Goal: Information Seeking & Learning: Learn about a topic

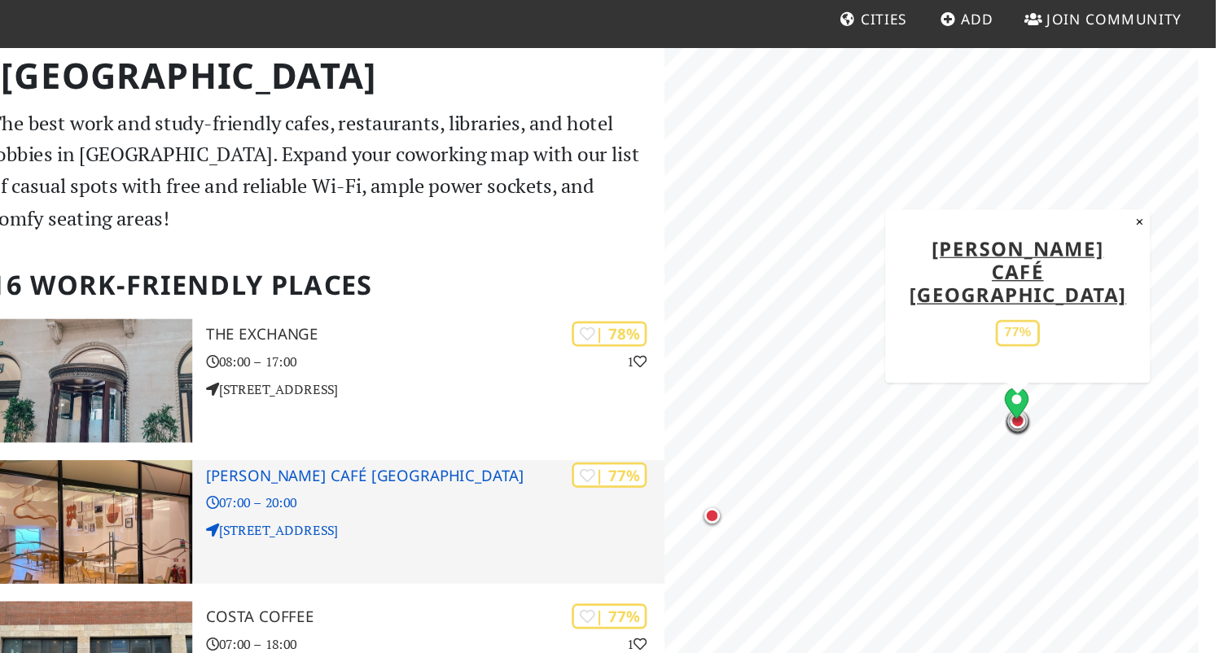
drag, startPoint x: 328, startPoint y: 391, endPoint x: 322, endPoint y: 318, distance: 73.6
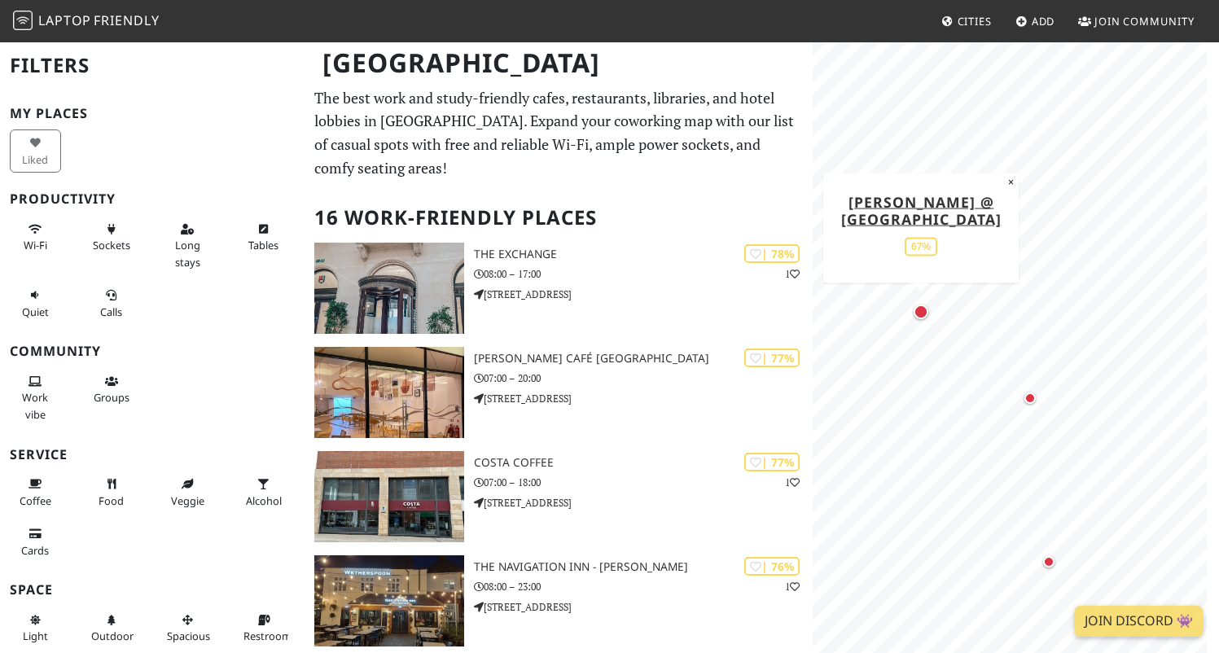
click at [923, 314] on div "Map marker" at bounding box center [921, 312] width 15 height 15
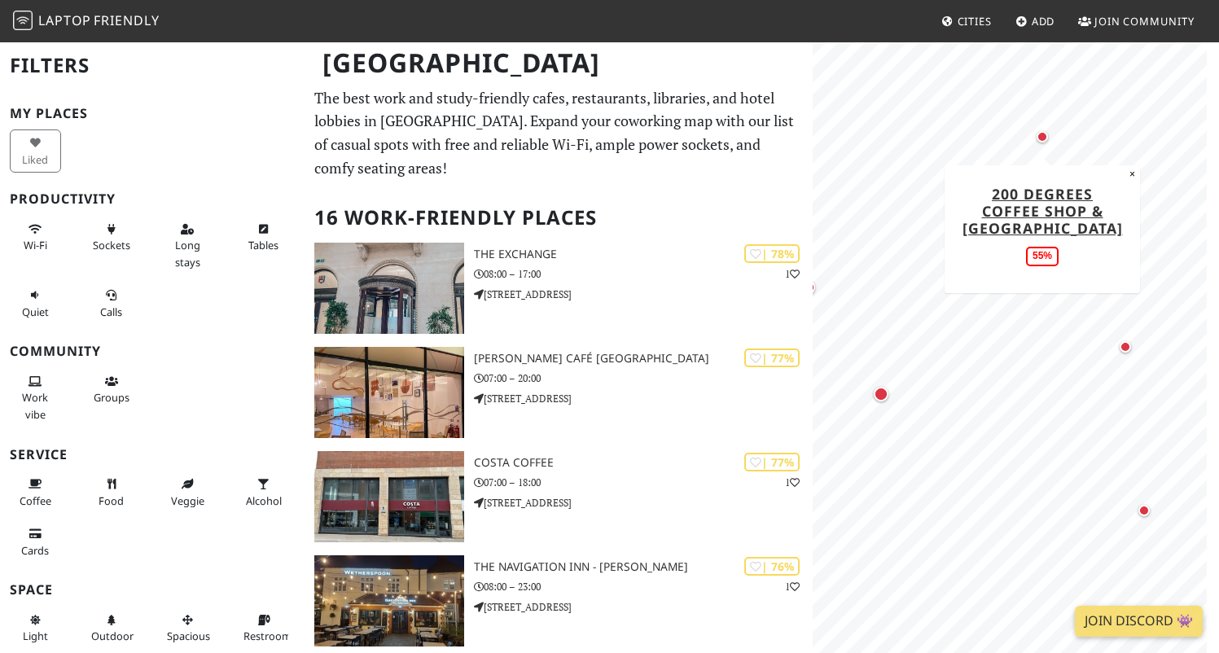
click at [1043, 136] on div "Map marker" at bounding box center [1042, 136] width 11 height 11
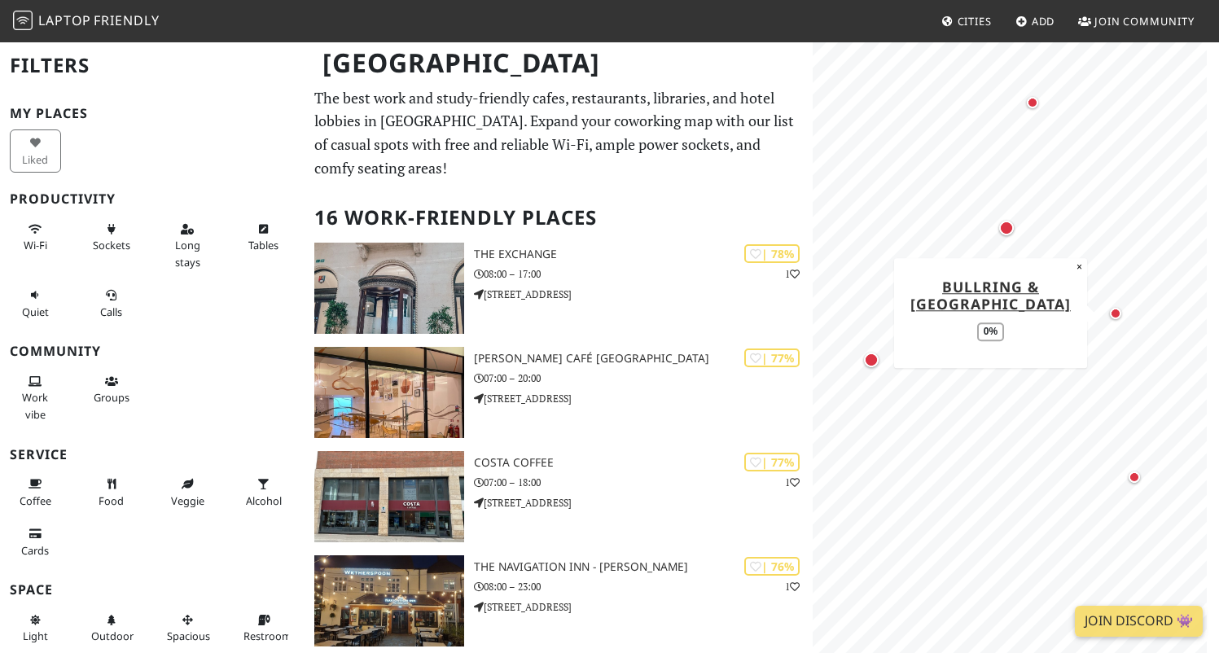
click at [1118, 315] on div "Map marker" at bounding box center [1115, 313] width 11 height 11
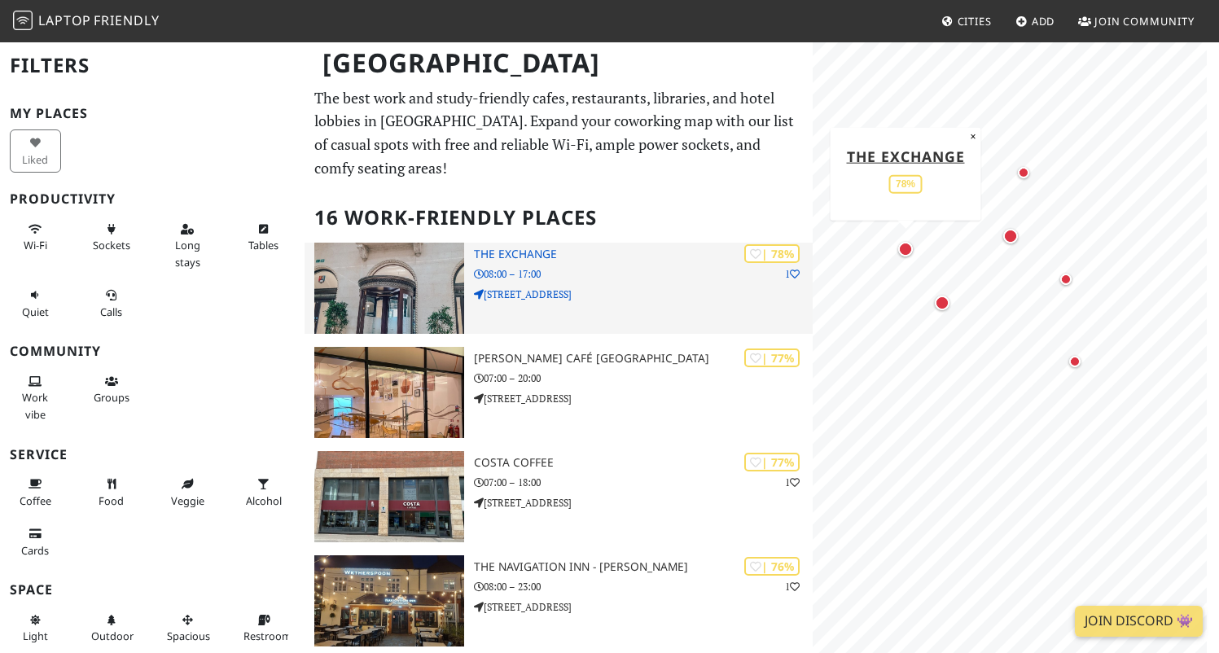
click at [638, 295] on p "3 Centenary Square" at bounding box center [643, 294] width 339 height 15
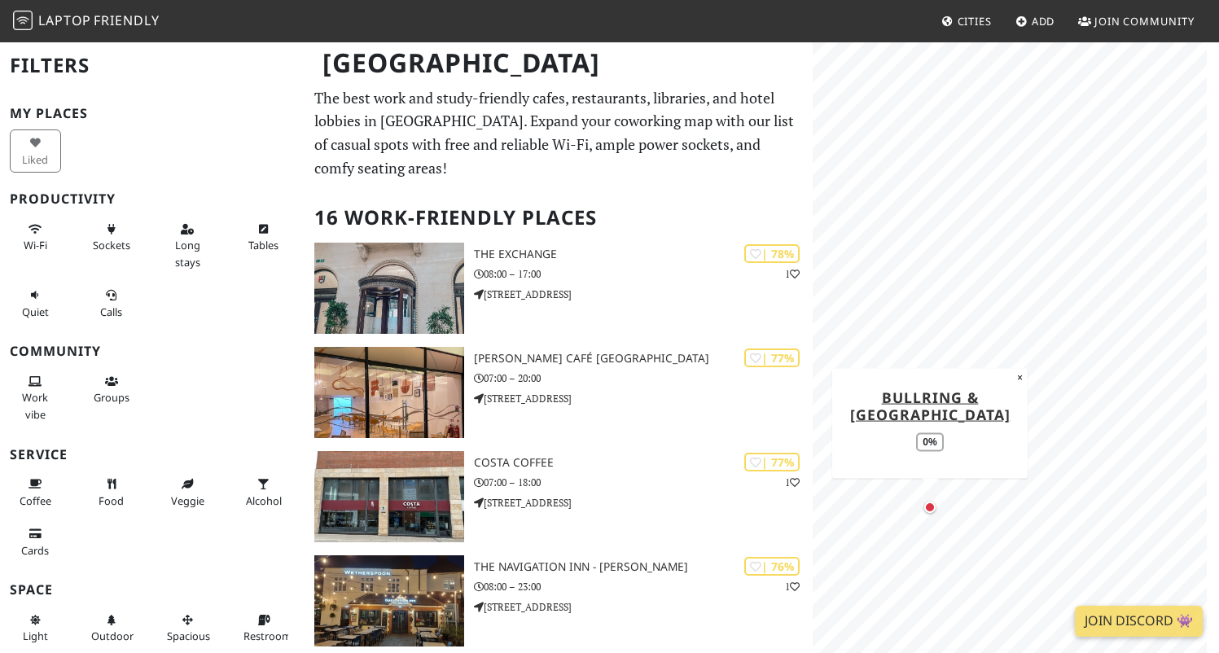
click at [928, 502] on div "Map marker" at bounding box center [929, 507] width 11 height 11
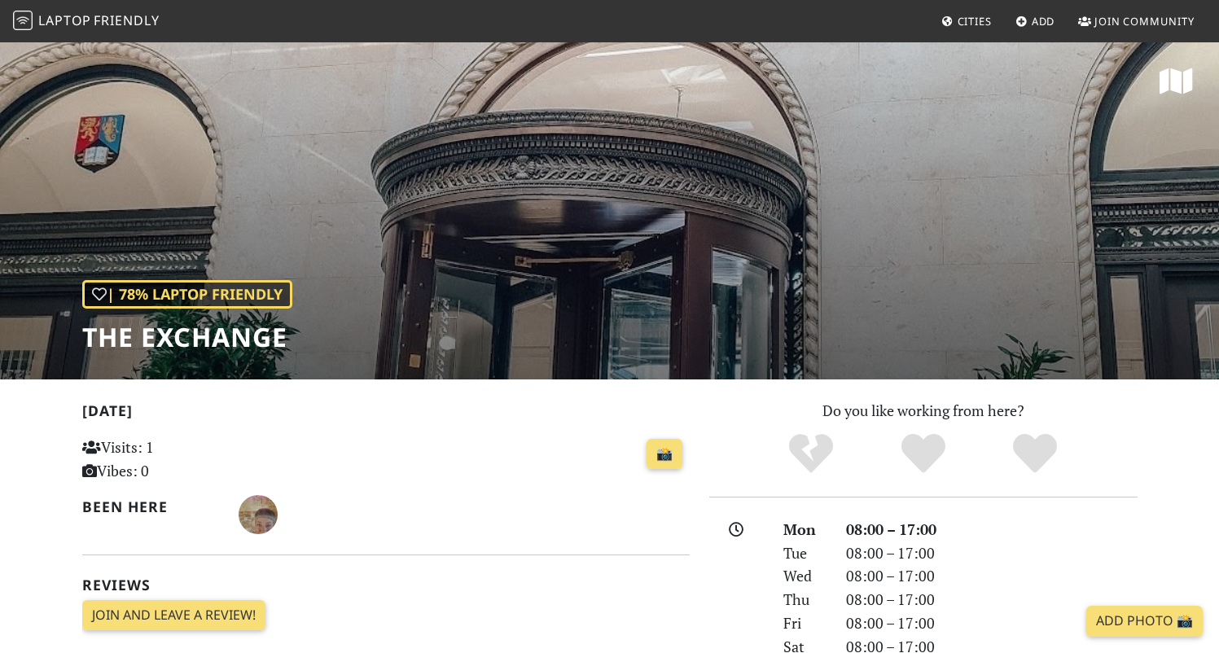
click at [607, 300] on div "| 78% Laptop Friendly The Exchange" at bounding box center [609, 210] width 1219 height 339
drag, startPoint x: 302, startPoint y: 337, endPoint x: 68, endPoint y: 328, distance: 234.7
click at [68, 328] on div "| 78% Laptop Friendly The Exchange" at bounding box center [609, 210] width 1219 height 339
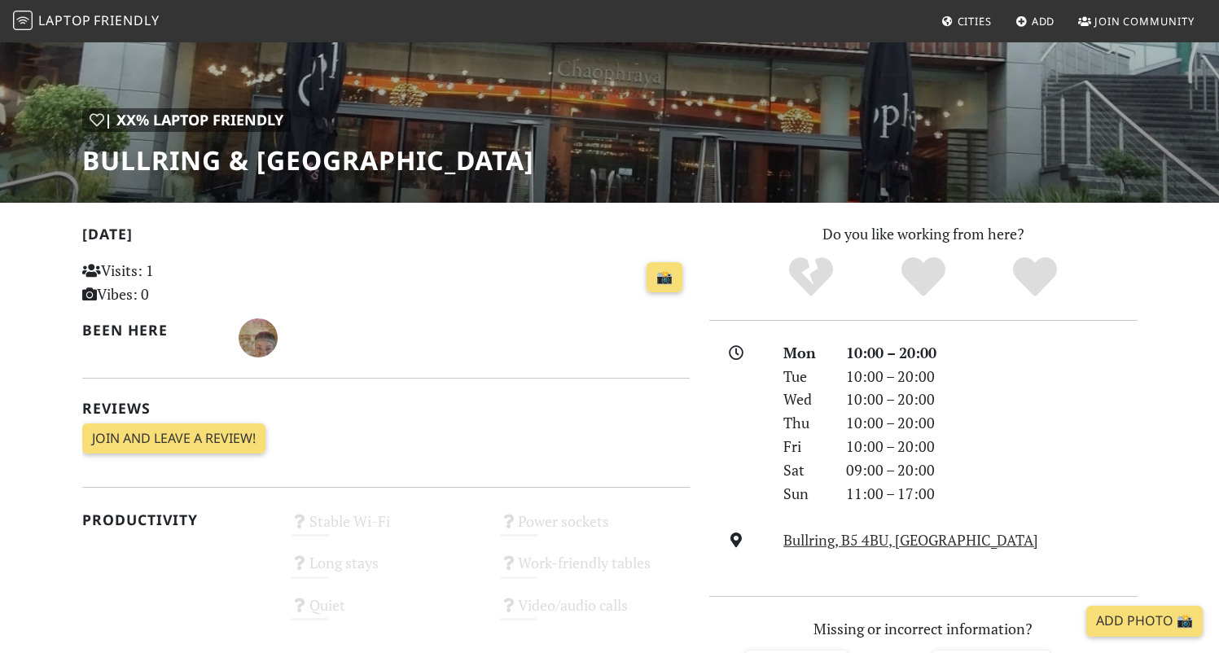
scroll to position [125, 0]
